Goal: Information Seeking & Learning: Learn about a topic

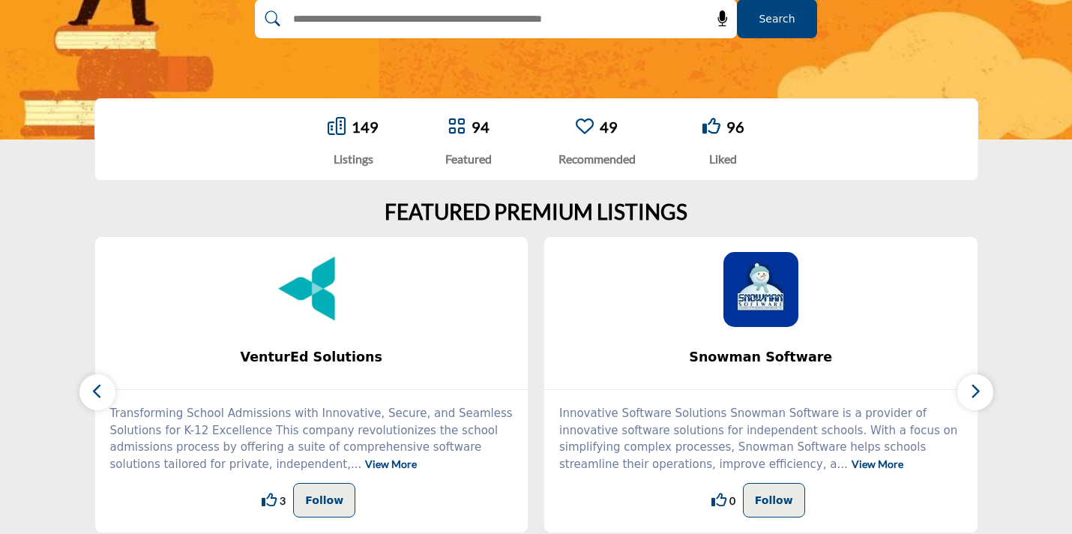
scroll to position [321, 0]
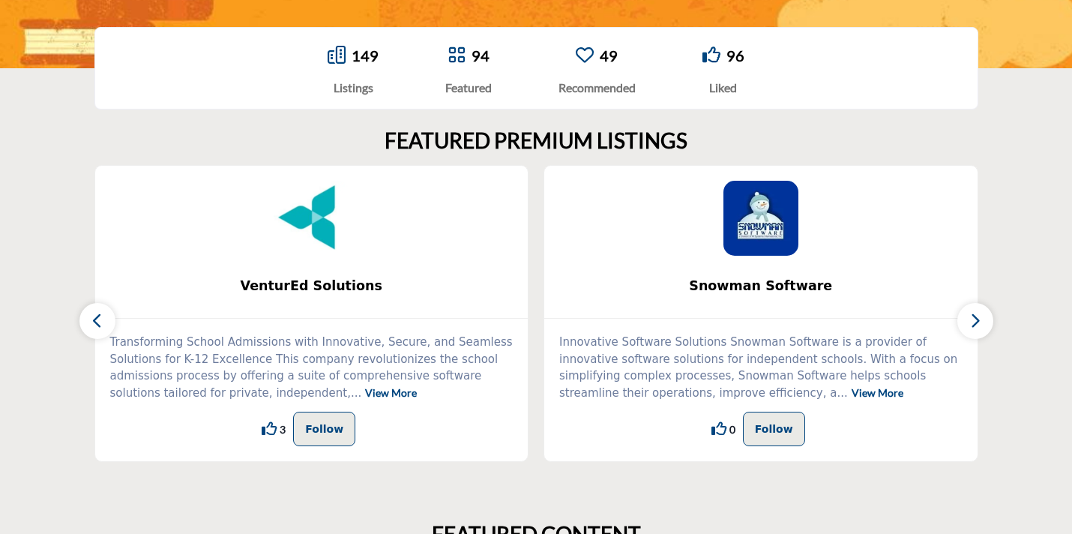
click at [333, 55] on icon at bounding box center [337, 55] width 18 height 18
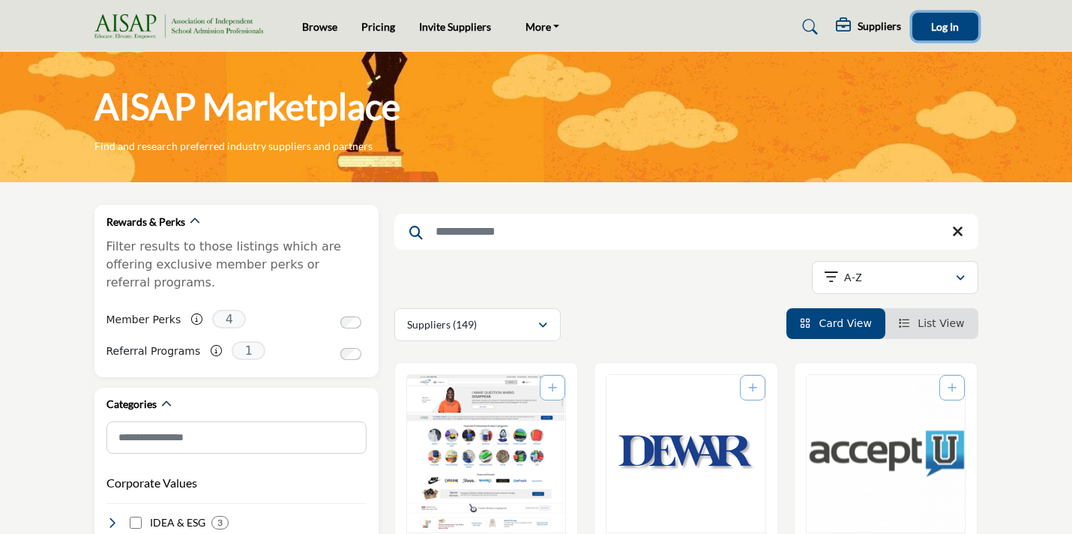
click at [955, 22] on span "Log In" at bounding box center [945, 26] width 28 height 13
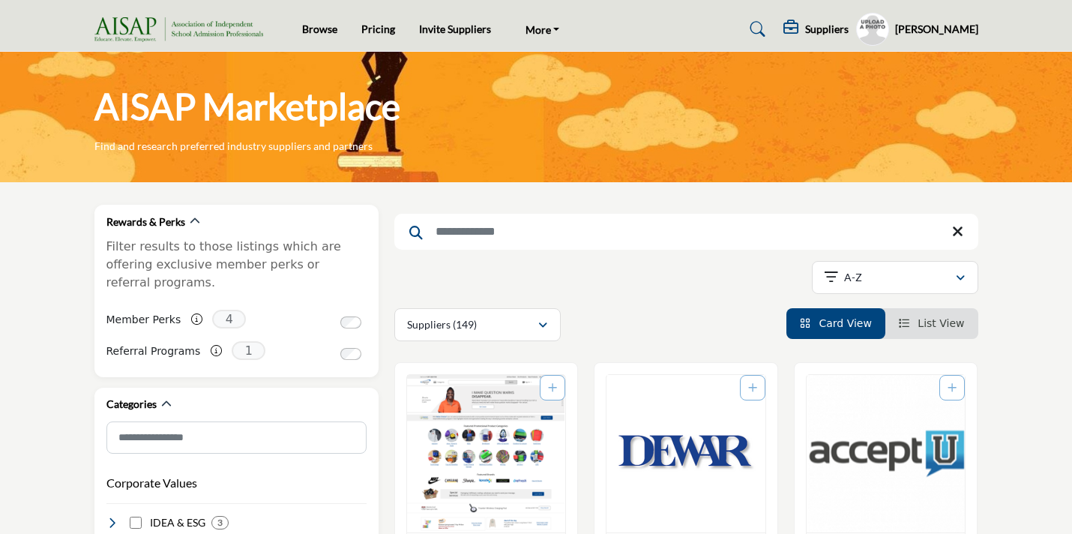
click at [832, 25] on h5 "Suppliers" at bounding box center [826, 28] width 43 height 13
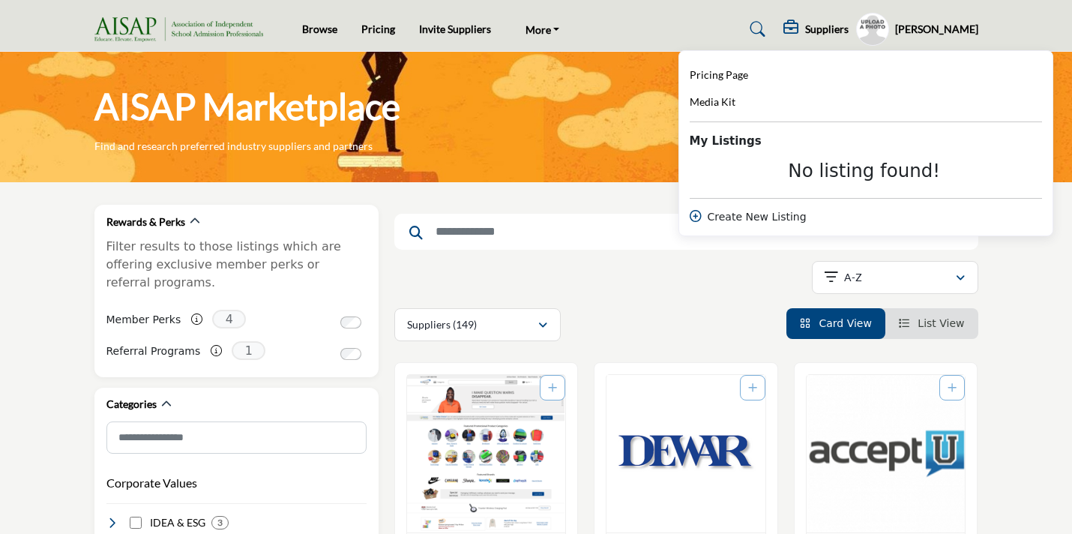
click at [560, 166] on div "AISAP Marketplace Find and research preferred industry suppliers and partners" at bounding box center [536, 117] width 1072 height 130
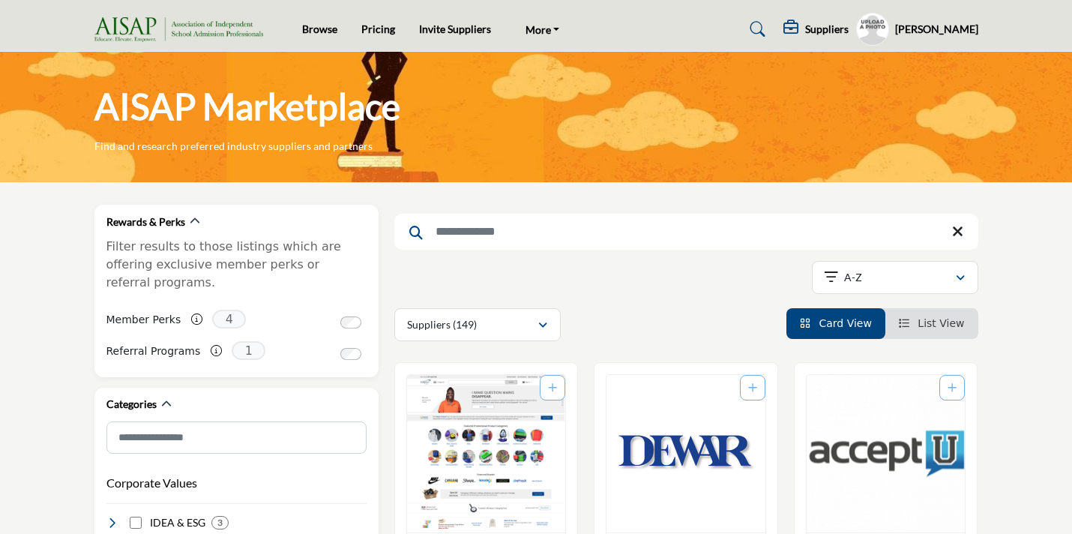
click at [470, 222] on input "Search Keyword" at bounding box center [686, 232] width 584 height 36
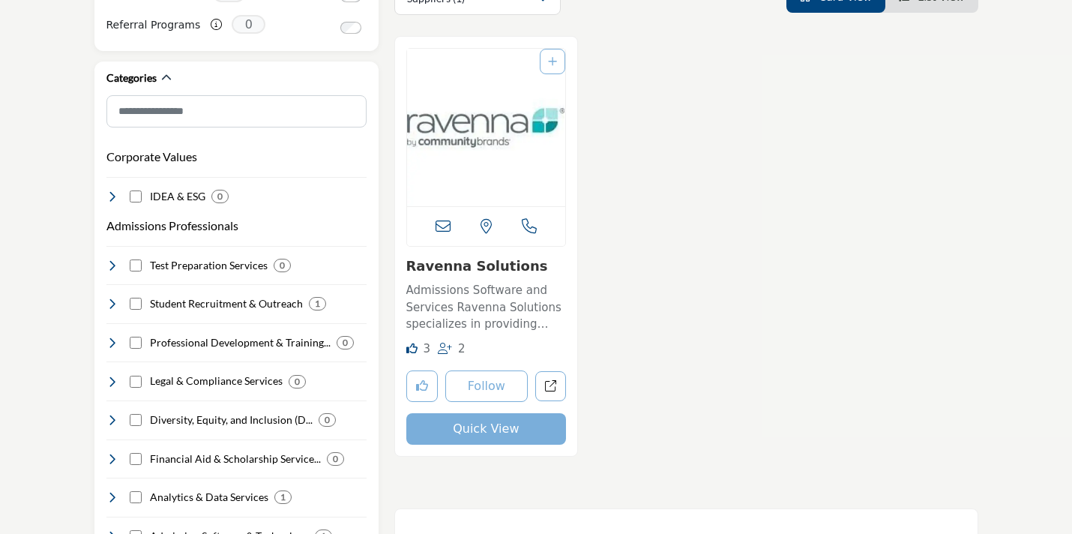
scroll to position [328, 0]
type input "*****"
click at [554, 62] on icon "Add To List" at bounding box center [552, 60] width 9 height 10
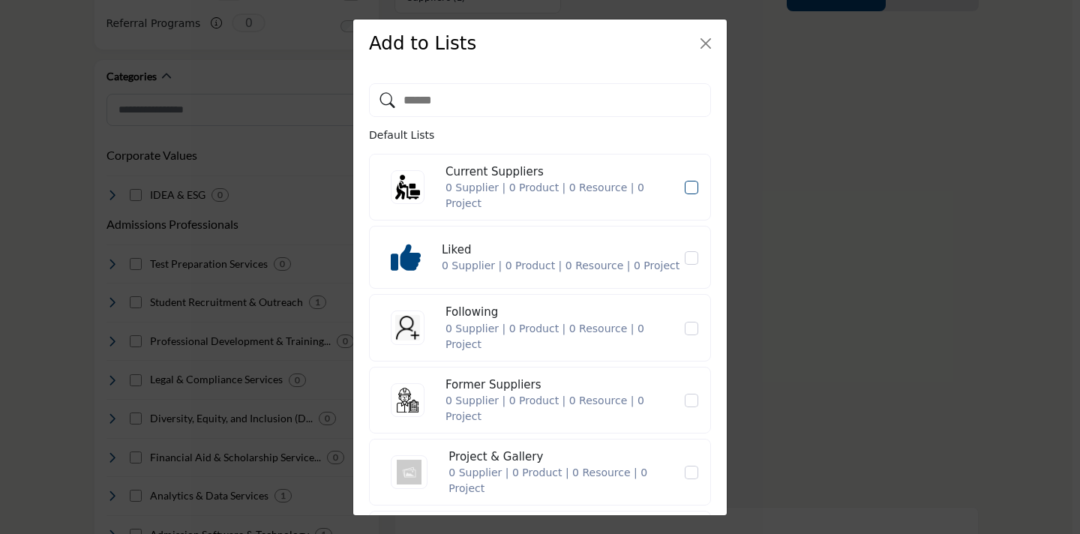
click at [687, 186] on icon "Current Suppliers" at bounding box center [691, 187] width 9 height 7
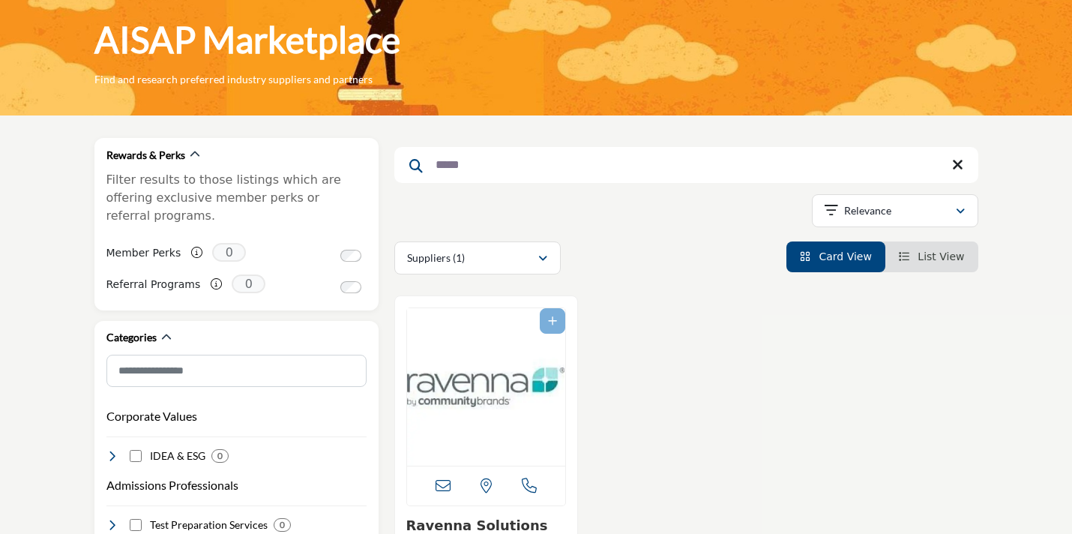
scroll to position [56, 0]
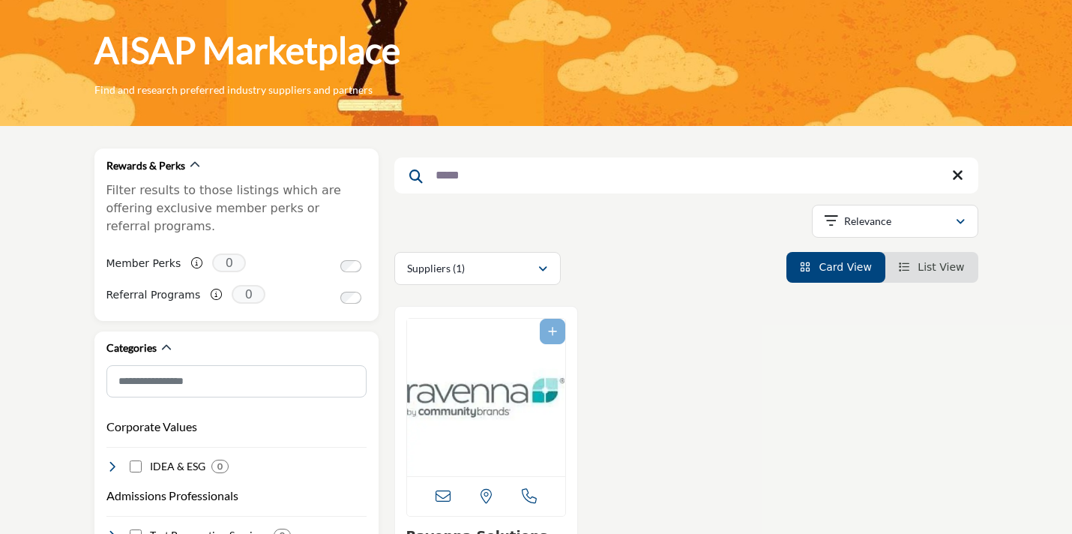
click at [919, 268] on link "List View" at bounding box center [932, 267] width 66 height 12
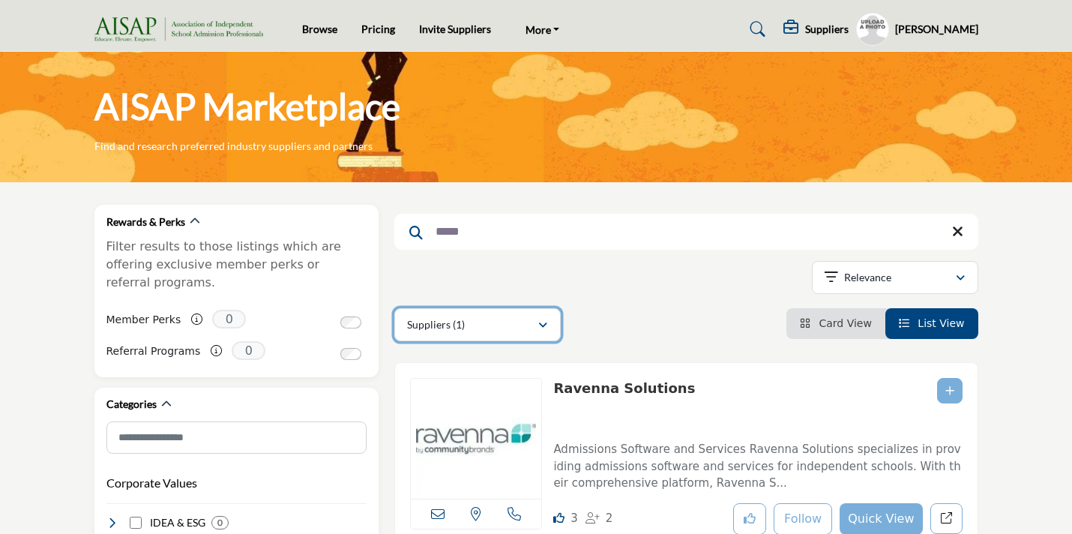
click at [475, 318] on div "Suppliers (1)" at bounding box center [472, 325] width 130 height 18
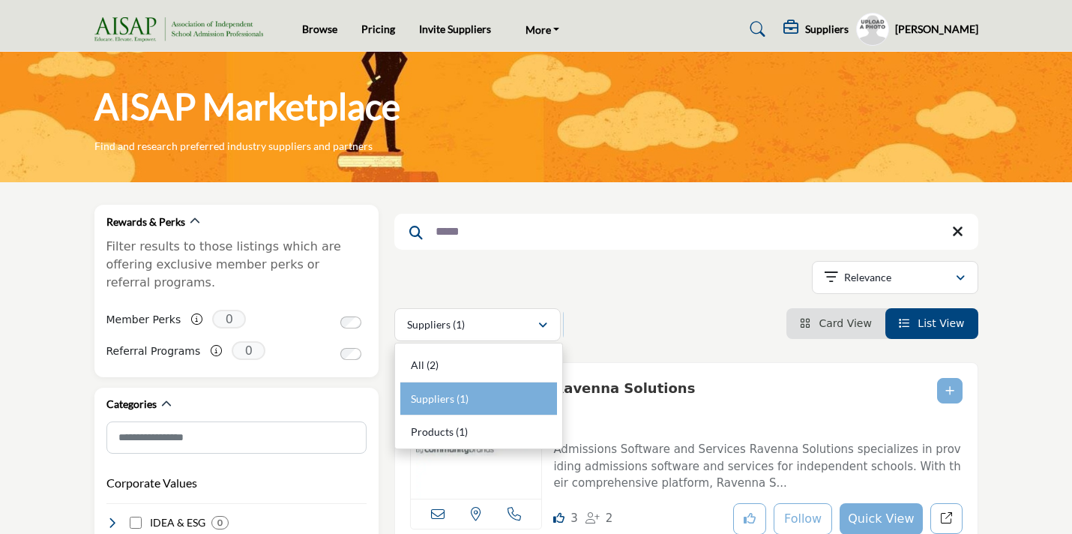
click at [955, 232] on icon at bounding box center [957, 231] width 11 height 15
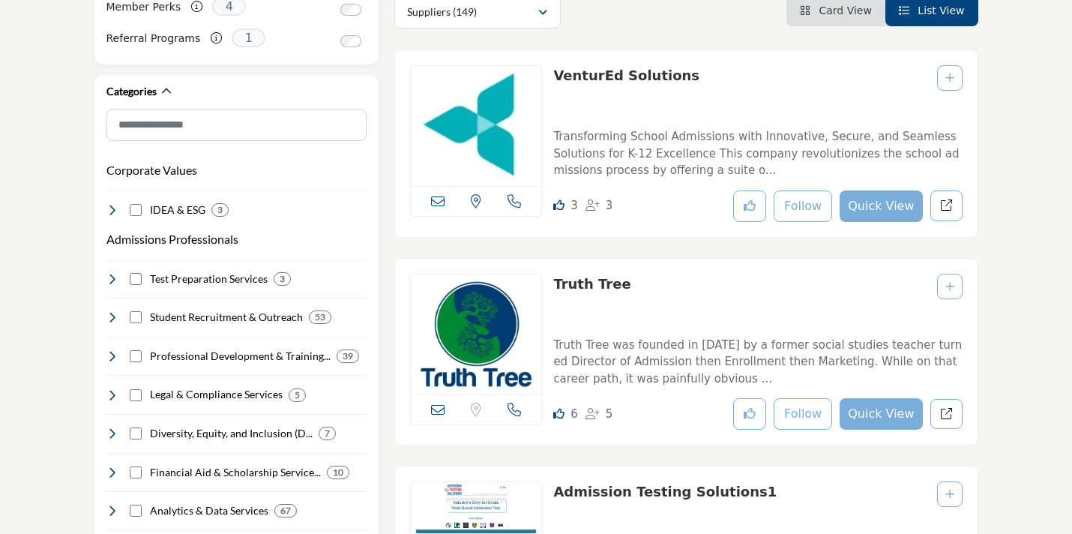
scroll to position [317, 0]
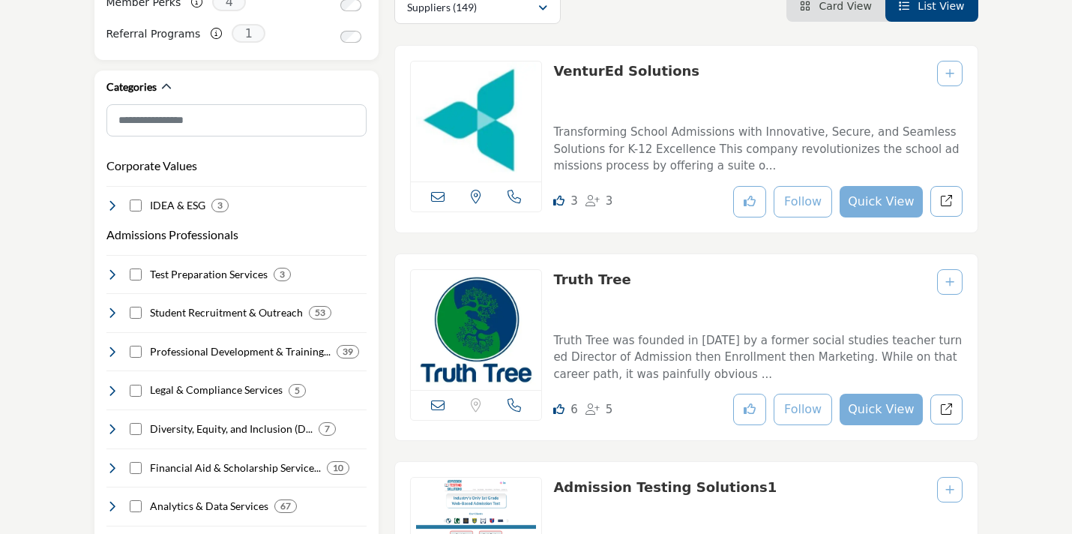
click at [947, 76] on icon "Add To List" at bounding box center [950, 73] width 9 height 10
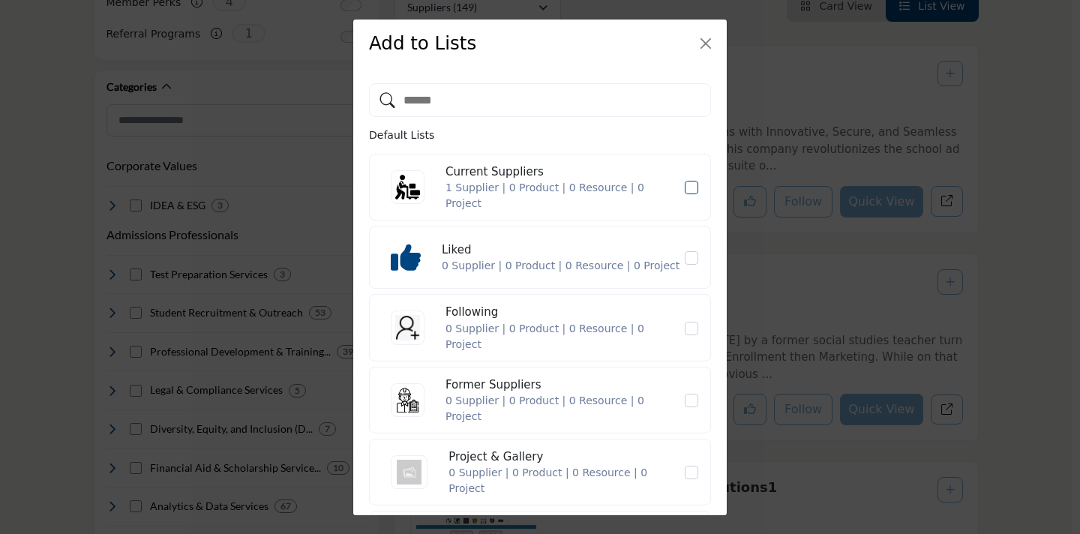
click at [687, 189] on icon "Current Suppliers" at bounding box center [691, 187] width 9 height 7
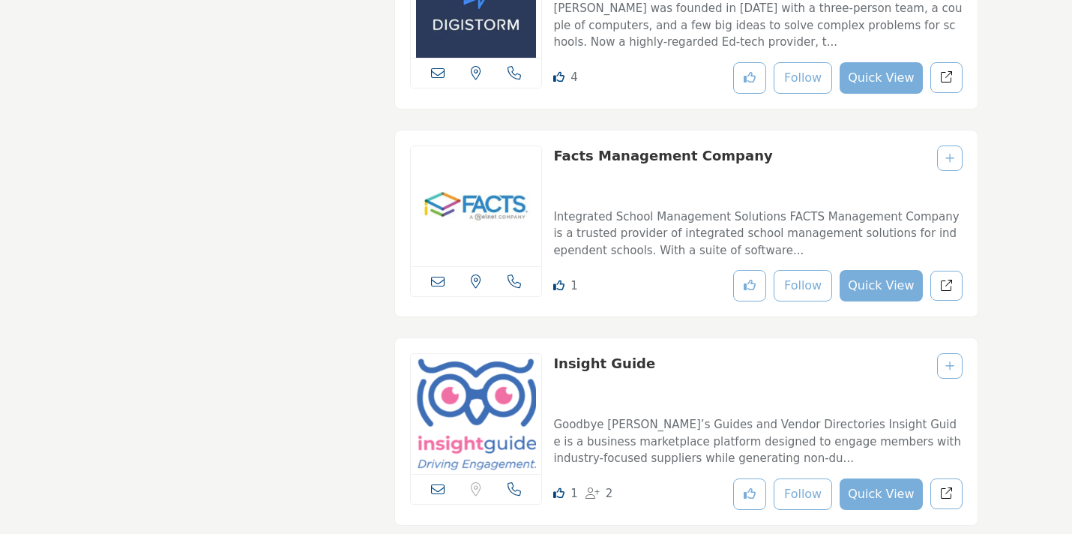
scroll to position [14196, 0]
click at [951, 169] on div at bounding box center [949, 158] width 25 height 25
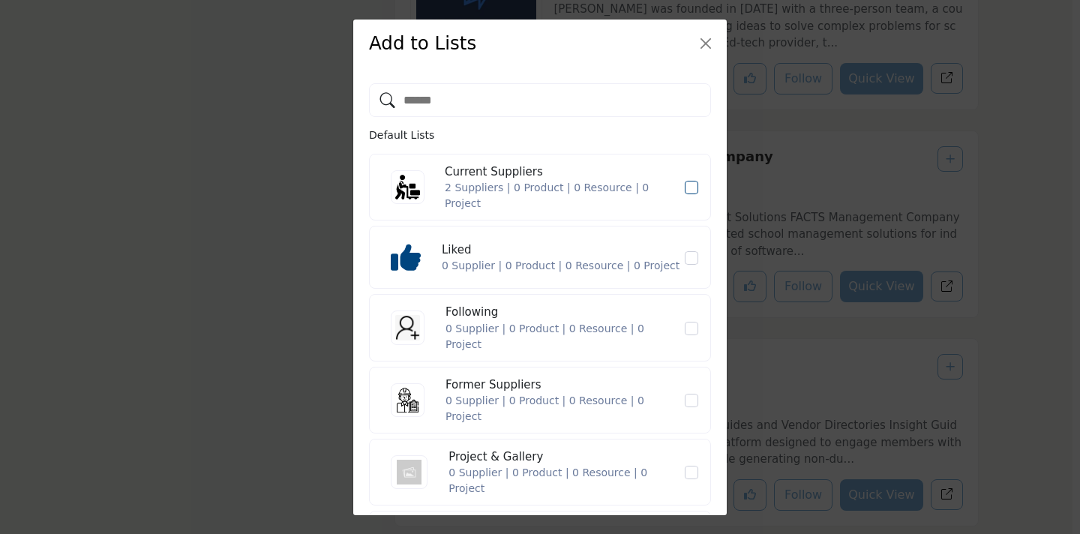
click at [687, 186] on icon "Current Suppliers" at bounding box center [691, 187] width 9 height 7
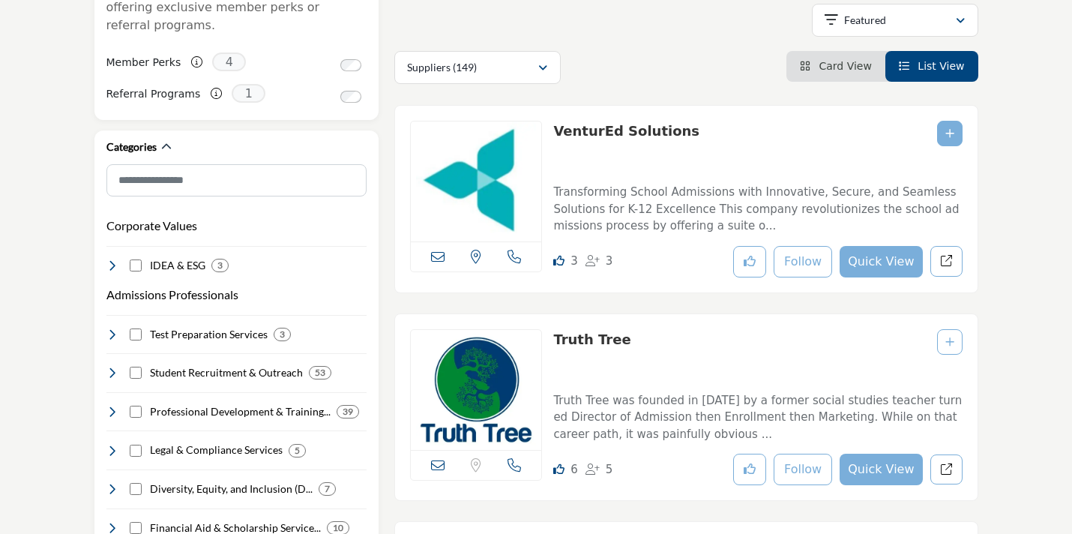
scroll to position [0, 0]
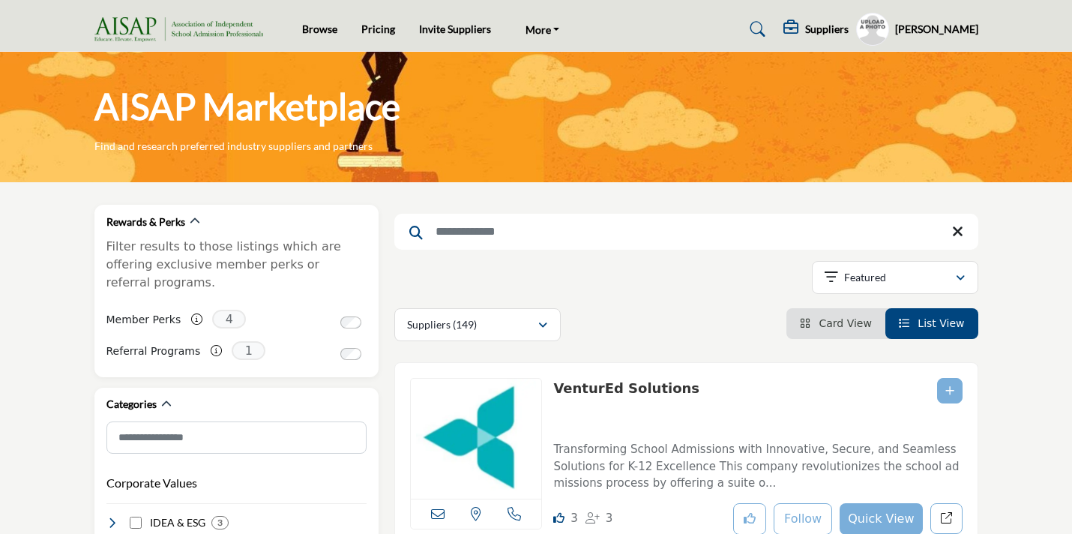
click at [829, 30] on h5 "Suppliers" at bounding box center [826, 28] width 43 height 13
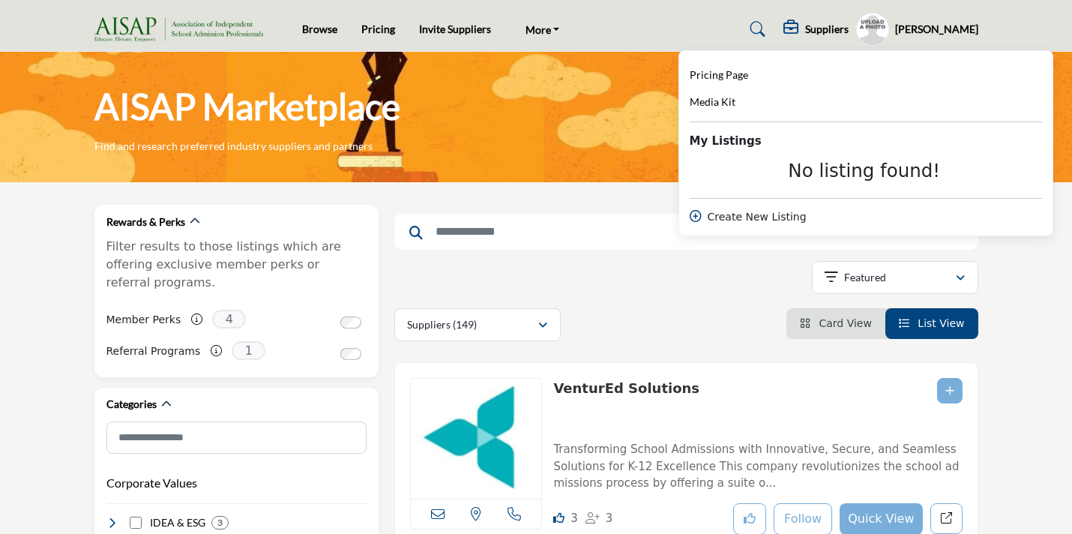
click at [592, 173] on div "AISAP Marketplace Find and research preferred industry suppliers and partners" at bounding box center [536, 117] width 1072 height 130
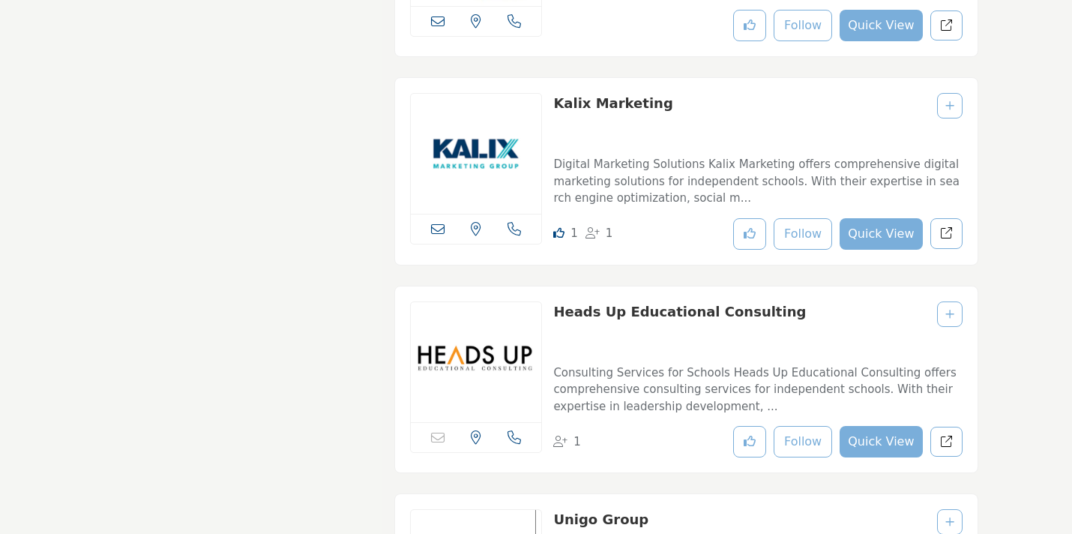
scroll to position [1960, 0]
